Goal: Obtain resource: Obtain resource

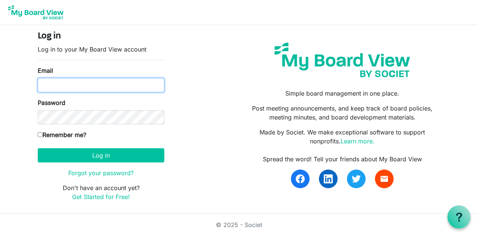
click at [105, 90] on input "Email" at bounding box center [101, 85] width 127 height 14
type input "[EMAIL_ADDRESS][DOMAIN_NAME]"
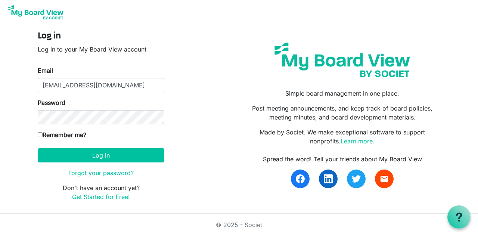
click at [38, 148] on button "Log in" at bounding box center [101, 155] width 127 height 14
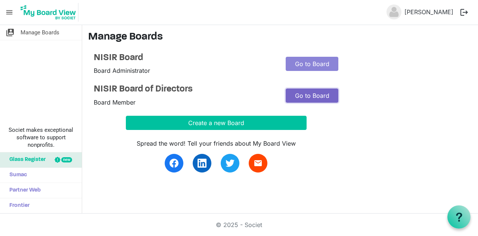
click at [315, 94] on link "Go to Board" at bounding box center [312, 96] width 53 height 14
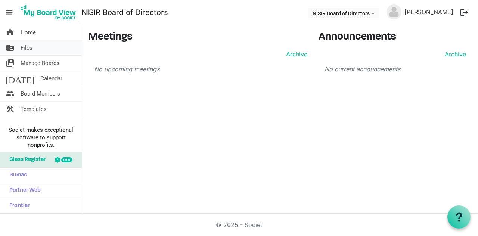
click at [32, 49] on link "folder_shared Files" at bounding box center [41, 47] width 82 height 15
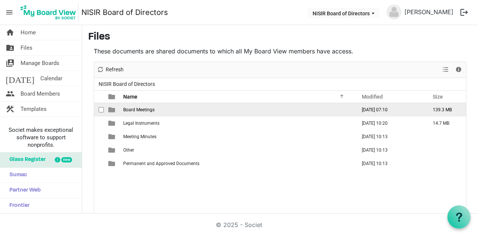
click at [152, 111] on span "Board Meetings" at bounding box center [138, 109] width 31 height 5
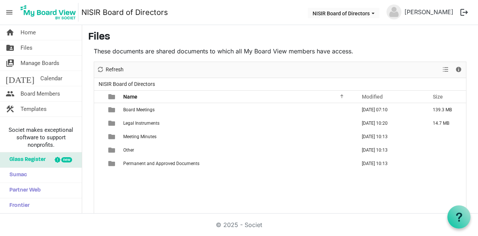
click at [152, 111] on span "Board Meetings" at bounding box center [138, 109] width 31 height 5
click at [0, 0] on div at bounding box center [0, 0] width 0 height 0
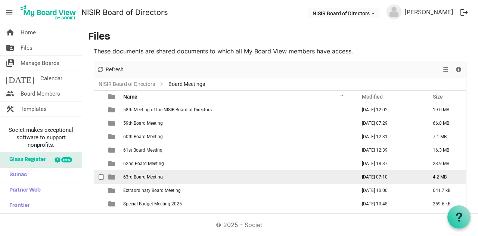
click at [131, 177] on span "63rd Board Meeting" at bounding box center [143, 176] width 40 height 5
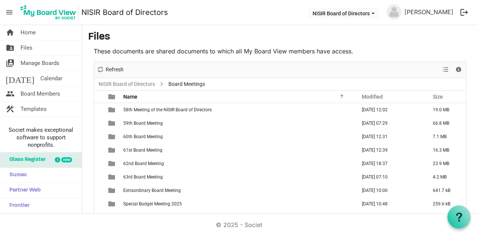
click at [131, 177] on span "63rd Board Meeting" at bounding box center [143, 176] width 40 height 5
click at [0, 0] on div at bounding box center [0, 0] width 0 height 0
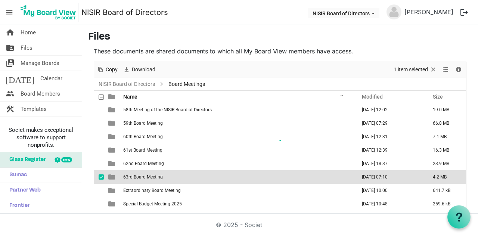
click at [131, 177] on div at bounding box center [280, 145] width 372 height 167
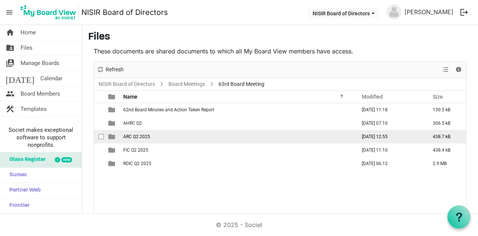
click at [141, 140] on td "ARC Q2 2025" at bounding box center [237, 136] width 233 height 13
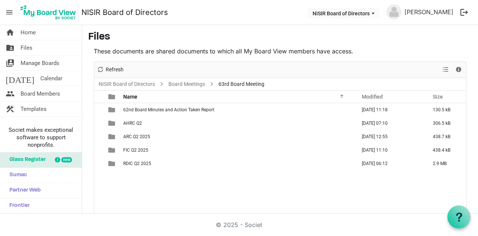
click at [141, 140] on td "ARC Q2 2025" at bounding box center [237, 136] width 233 height 13
click at [0, 0] on div at bounding box center [0, 0] width 0 height 0
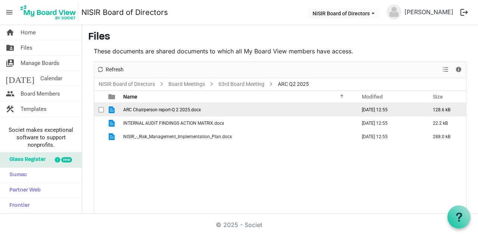
click at [147, 112] on td "ARC Chairperson report-Q 2 2025.docx" at bounding box center [237, 109] width 233 height 13
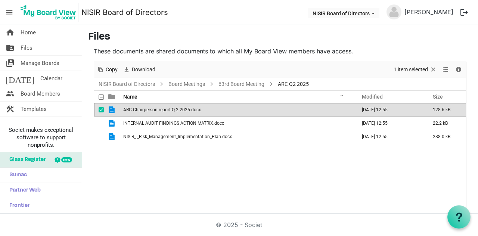
click at [147, 112] on td "ARC Chairperson report-Q 2 2025.docx" at bounding box center [237, 109] width 233 height 13
click at [149, 112] on td "ARC Chairperson report-Q 2 2025.docx" at bounding box center [237, 109] width 233 height 13
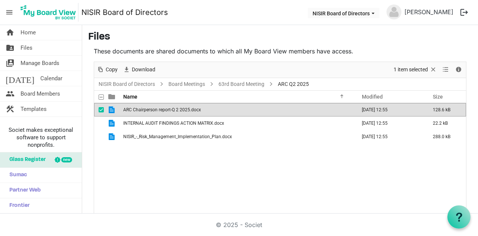
click at [149, 112] on td "ARC Chairperson report-Q 2 2025.docx" at bounding box center [237, 109] width 233 height 13
click at [284, 47] on p "These documents are shared documents to which all My Board View members have ac…" at bounding box center [280, 51] width 373 height 9
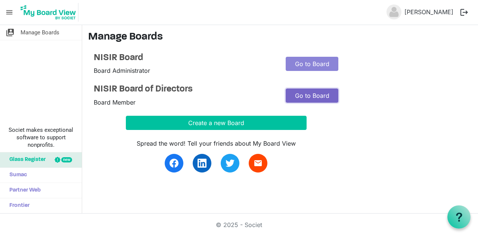
click at [317, 96] on link "Go to Board" at bounding box center [312, 96] width 53 height 14
click at [313, 101] on link "Go to Board" at bounding box center [312, 96] width 53 height 14
